Goal: Task Accomplishment & Management: Complete application form

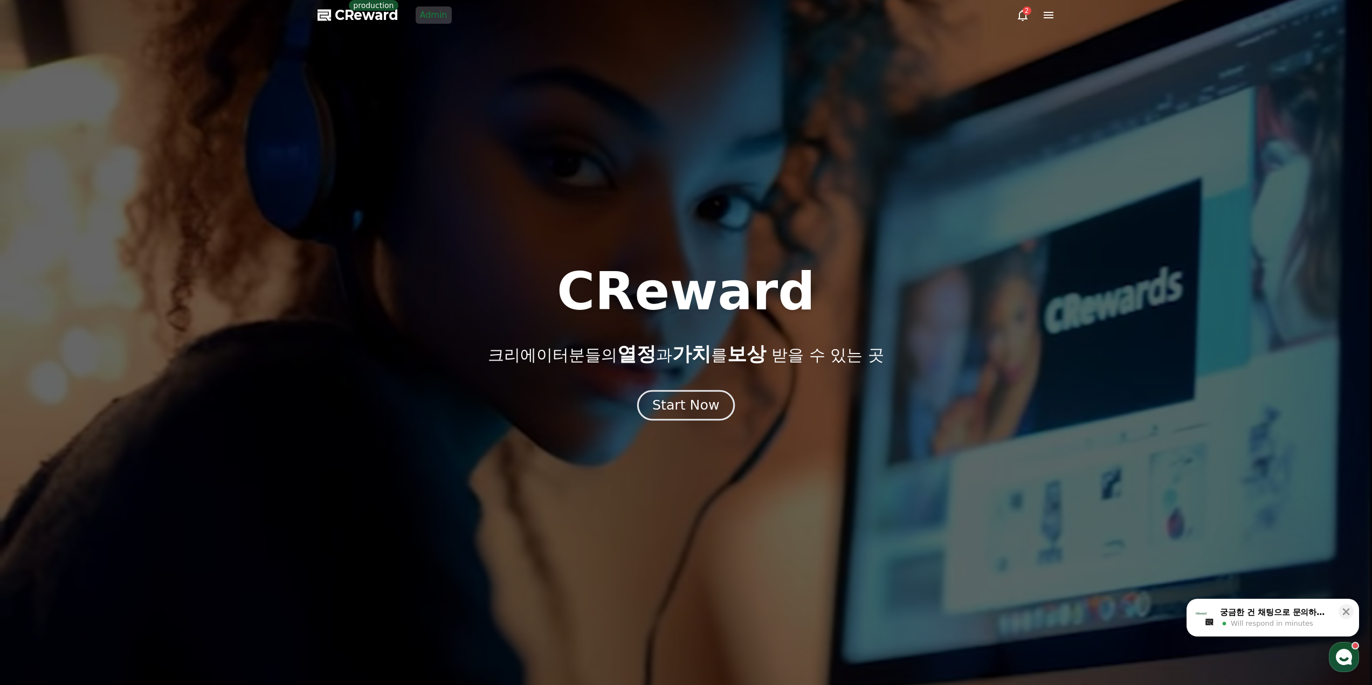
click at [679, 412] on div "Start Now" at bounding box center [685, 405] width 67 height 18
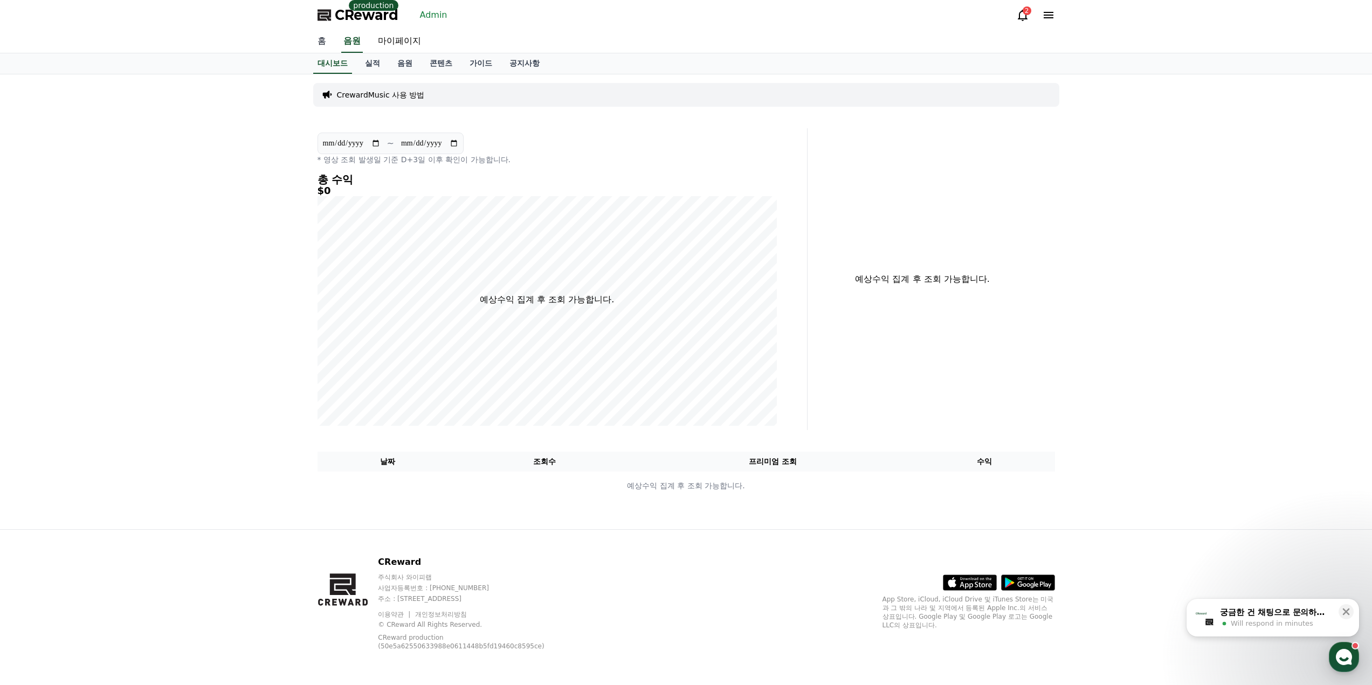
click at [319, 42] on link "홈" at bounding box center [322, 41] width 26 height 23
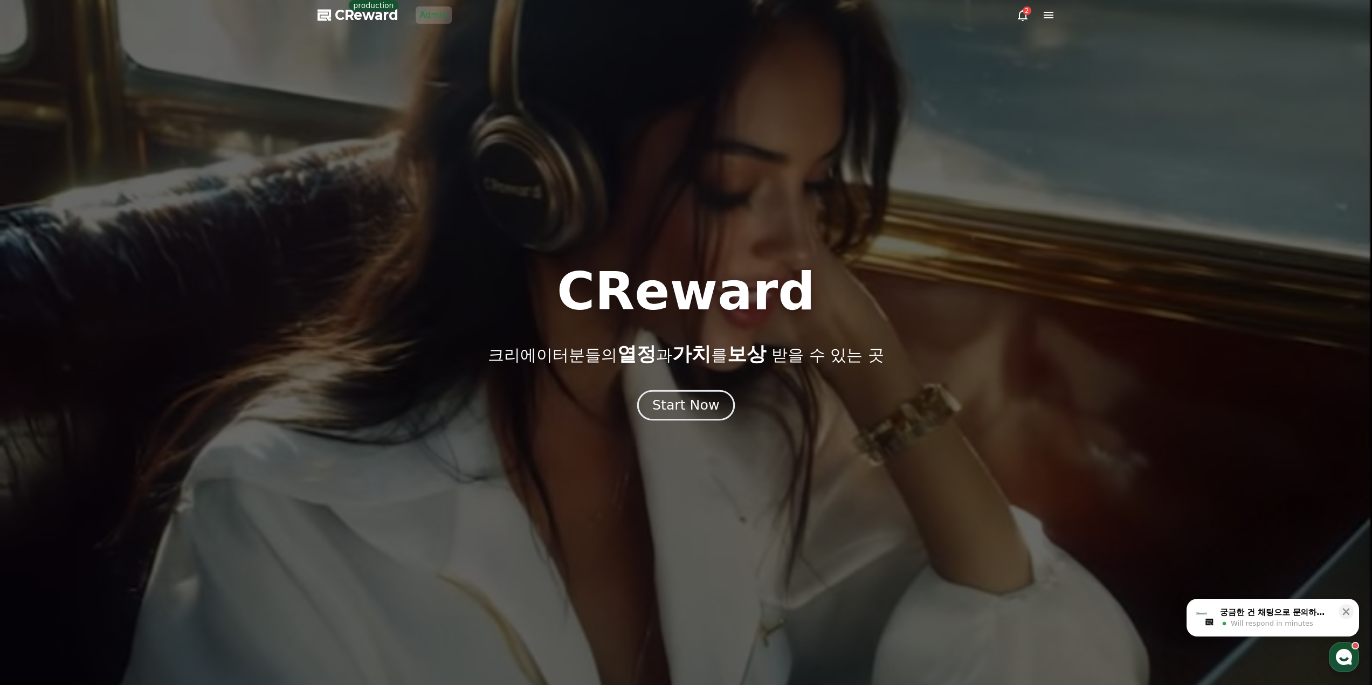
click at [677, 392] on button "Start Now" at bounding box center [686, 405] width 98 height 31
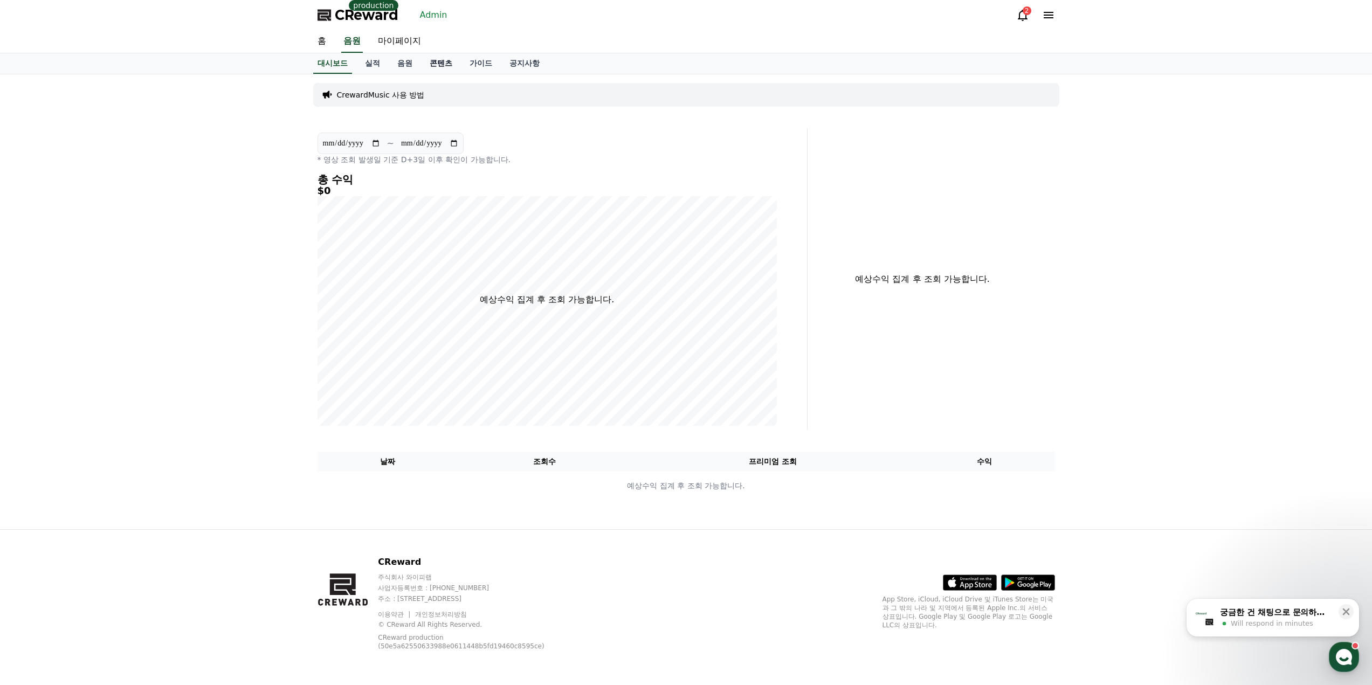
click at [430, 65] on link "콘텐츠" at bounding box center [441, 63] width 40 height 20
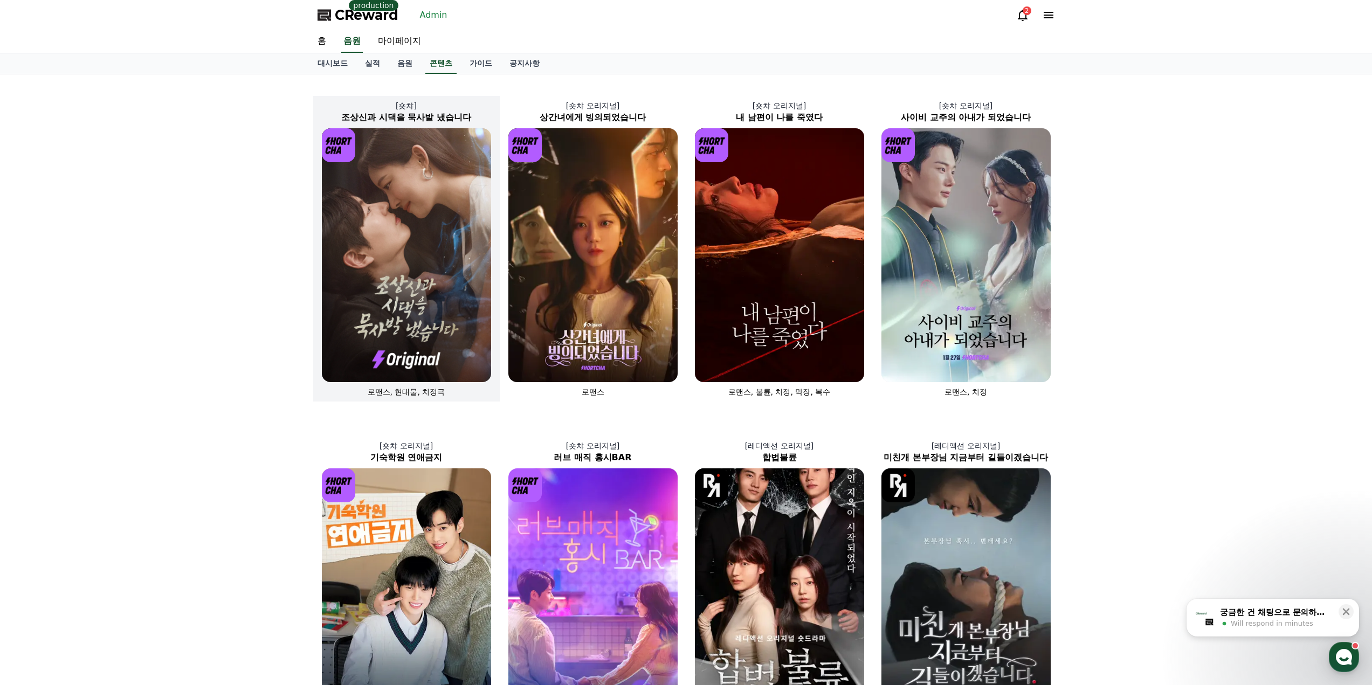
click at [418, 208] on img at bounding box center [406, 255] width 169 height 254
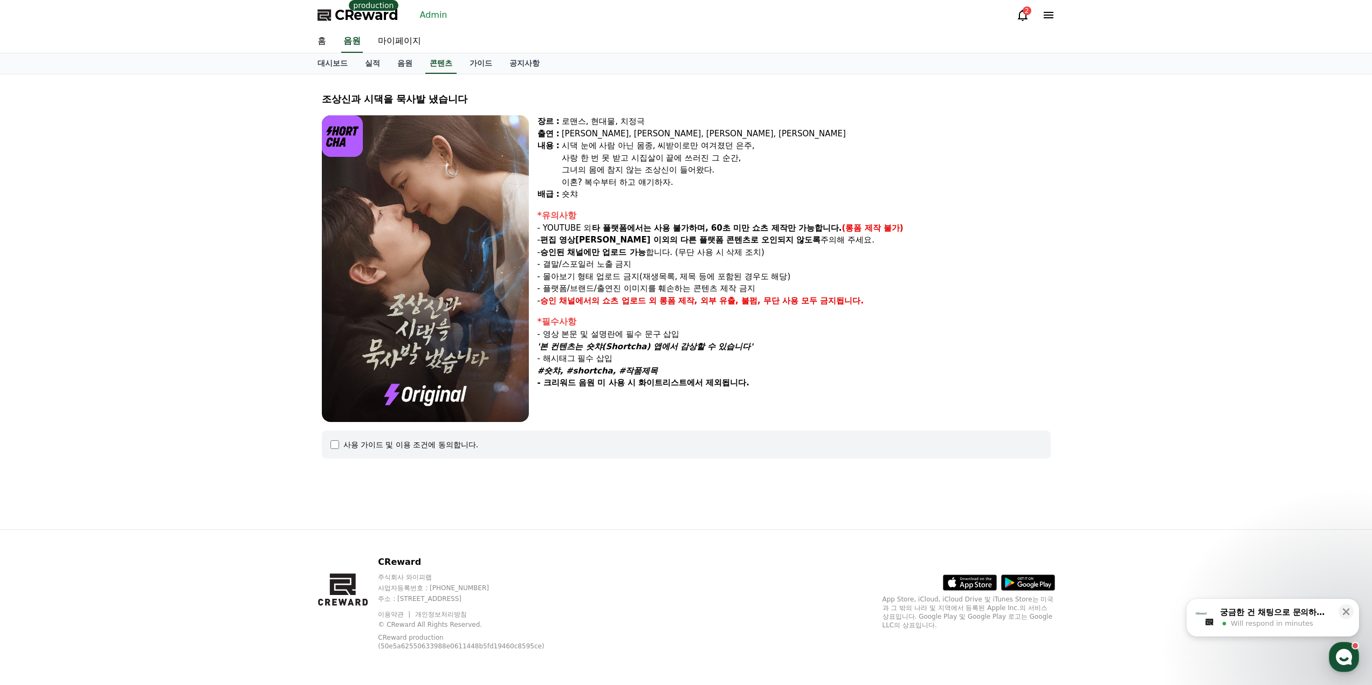
click at [343, 446] on div "사용 가이드 및 이용 조건에 동의합니다." at bounding box center [410, 444] width 135 height 11
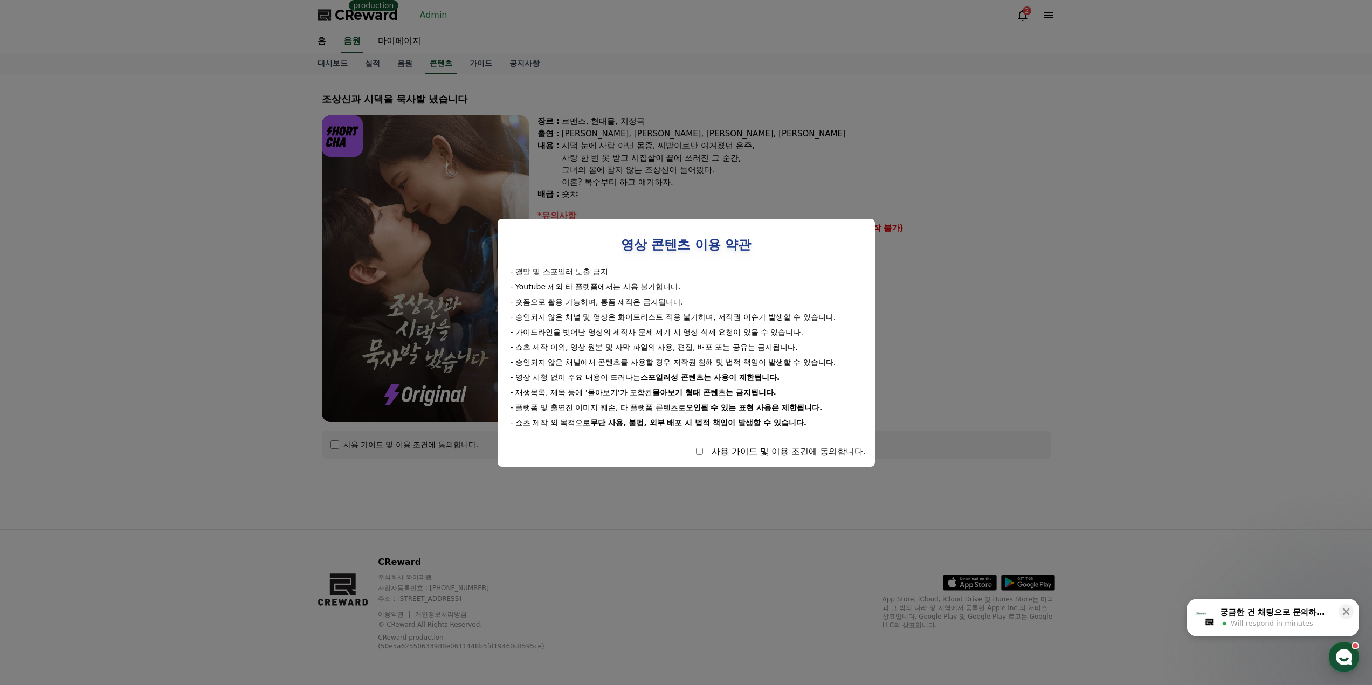
select select
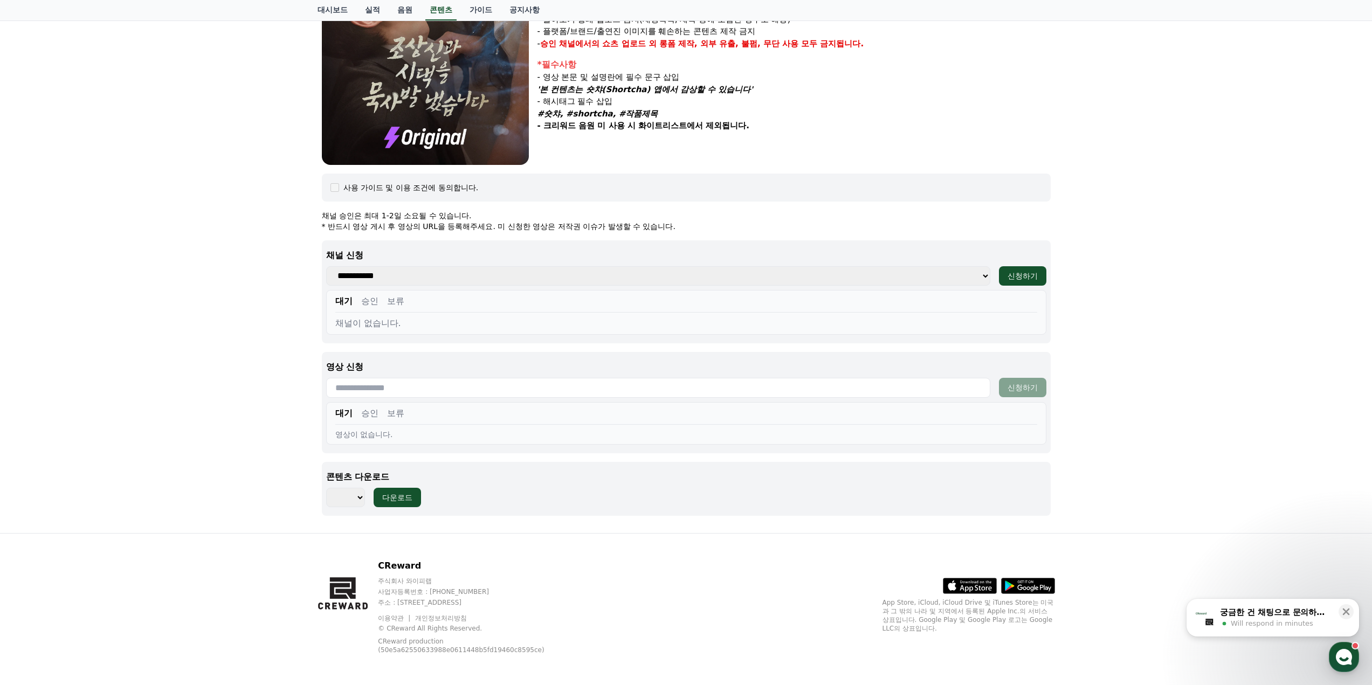
scroll to position [261, 0]
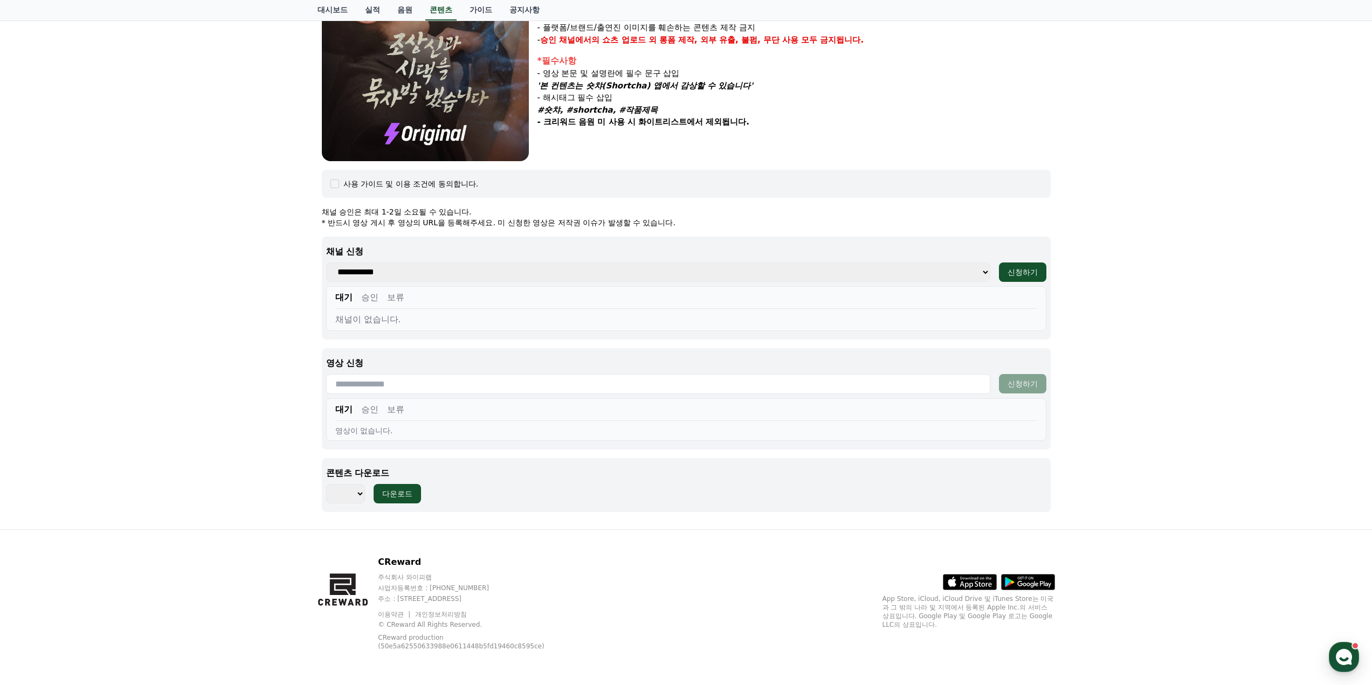
click at [526, 500] on div "*** *** *** *** *** *** *** *** *** *** *** *** *** *** *** *** *** *** *** ***…" at bounding box center [686, 493] width 720 height 19
